Goal: Go to known website: Access a specific website the user already knows

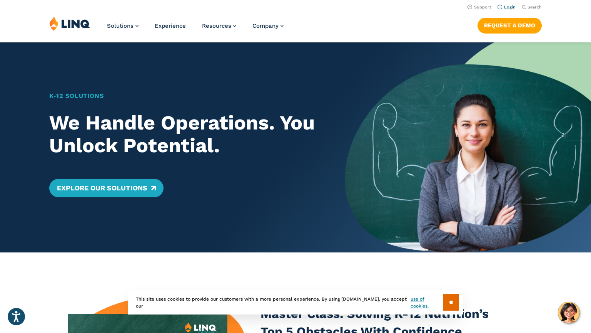
click at [500, 5] on link "Login" at bounding box center [507, 7] width 18 height 5
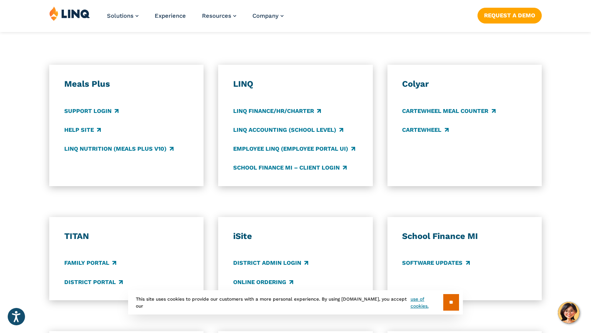
scroll to position [400, 0]
click at [102, 110] on link "Support Login" at bounding box center [91, 110] width 54 height 8
